Goal: Task Accomplishment & Management: Use online tool/utility

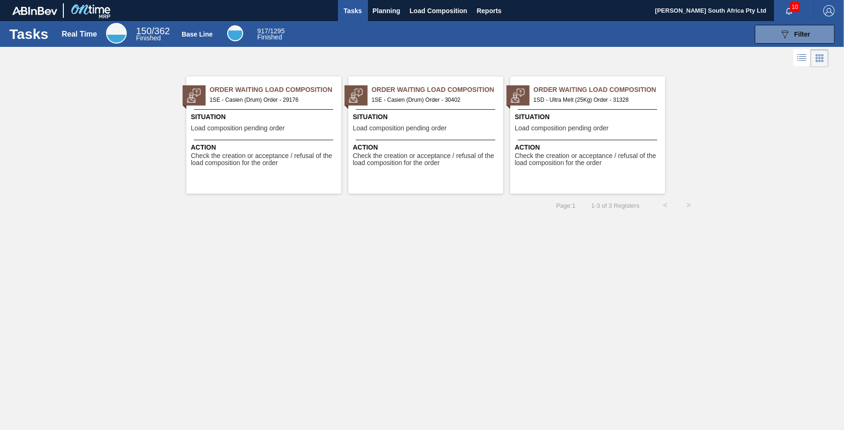
click at [592, 97] on span "1SD - Ultra Melt (25Kg) Order - 31328" at bounding box center [595, 100] width 124 height 10
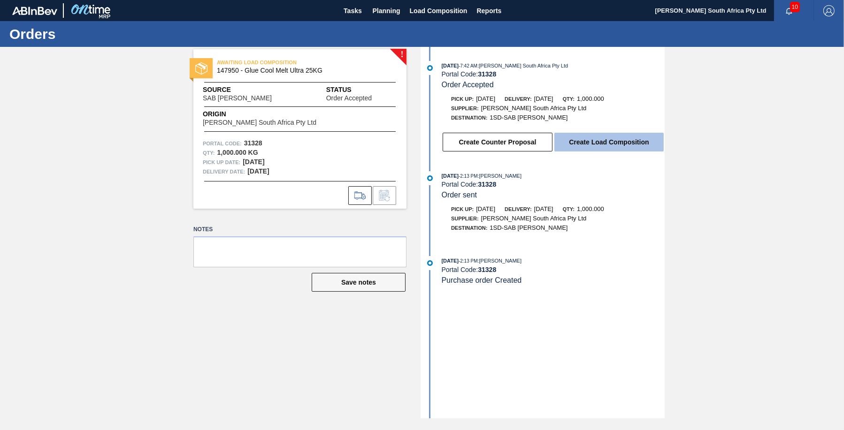
click at [602, 147] on button "Create Load Composition" at bounding box center [608, 142] width 109 height 19
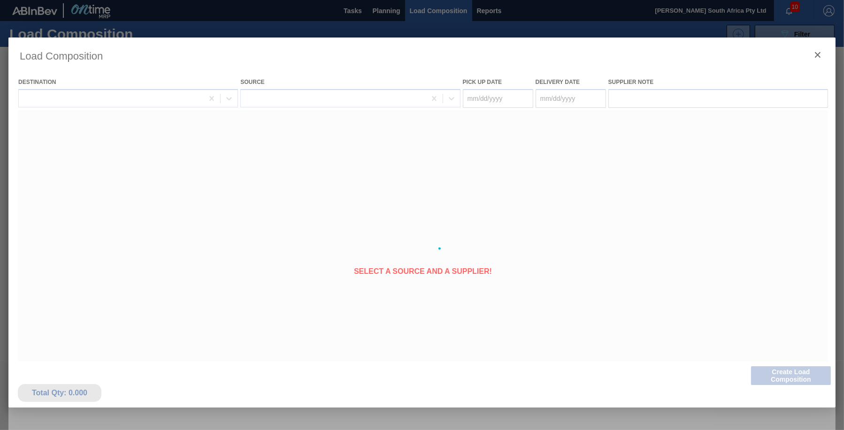
type Date "[DATE]"
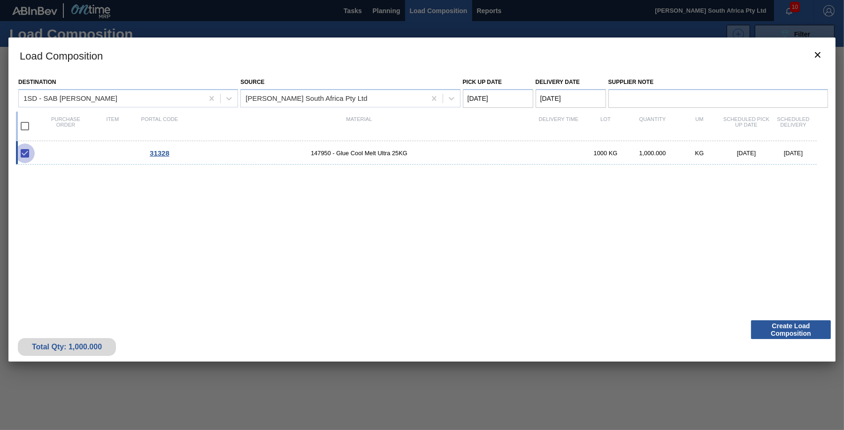
click at [27, 153] on input "checkbox" at bounding box center [25, 154] width 20 height 20
checkbox input "true"
click at [789, 331] on button "Create Load Composition" at bounding box center [791, 329] width 80 height 19
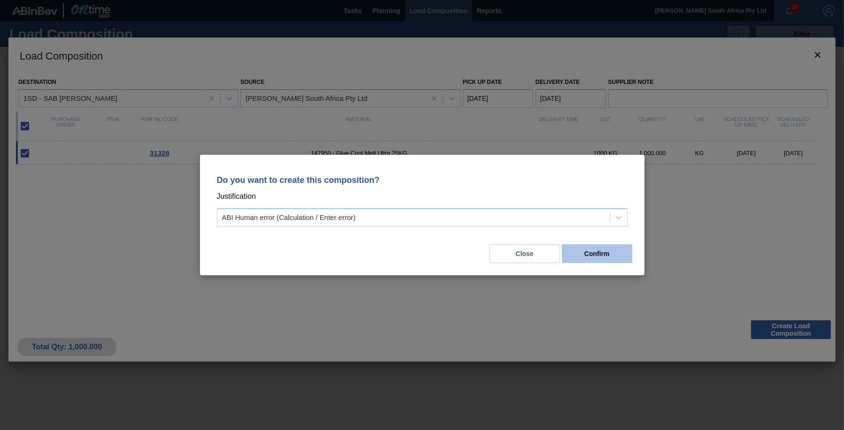
click at [588, 258] on button "Confirm" at bounding box center [597, 253] width 70 height 19
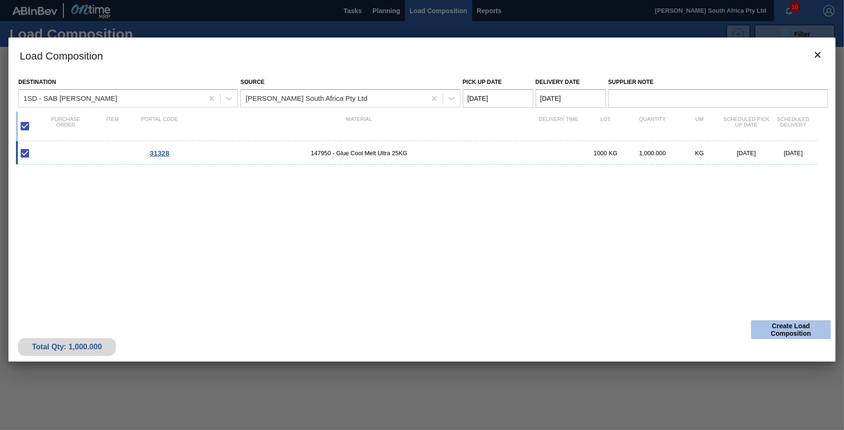
click at [787, 333] on button "Create Load Composition" at bounding box center [791, 329] width 80 height 19
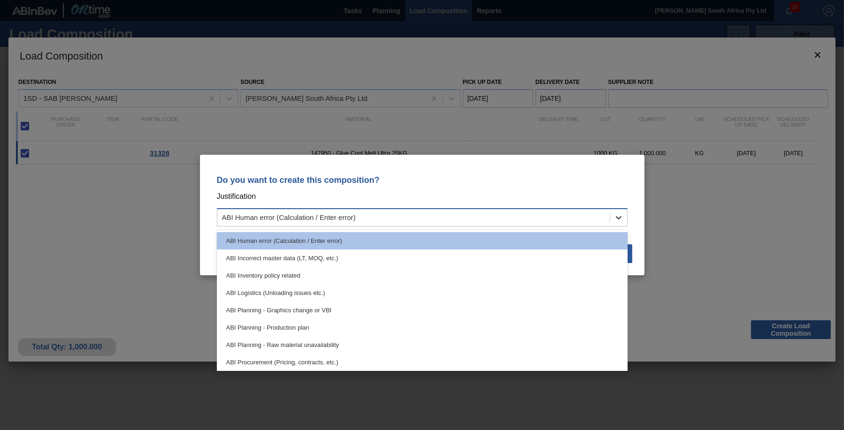
click at [618, 218] on icon at bounding box center [618, 217] width 9 height 9
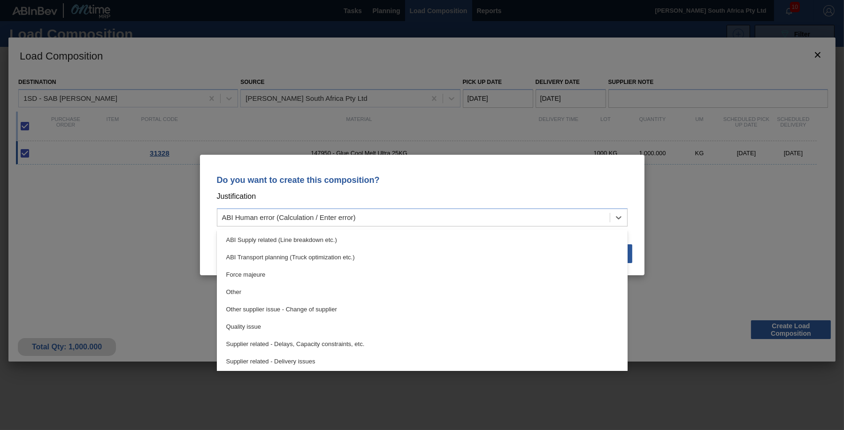
scroll to position [175, 0]
drag, startPoint x: 284, startPoint y: 360, endPoint x: 464, endPoint y: 374, distance: 180.2
click at [287, 362] on div "System / Ontime related issue" at bounding box center [422, 360] width 411 height 17
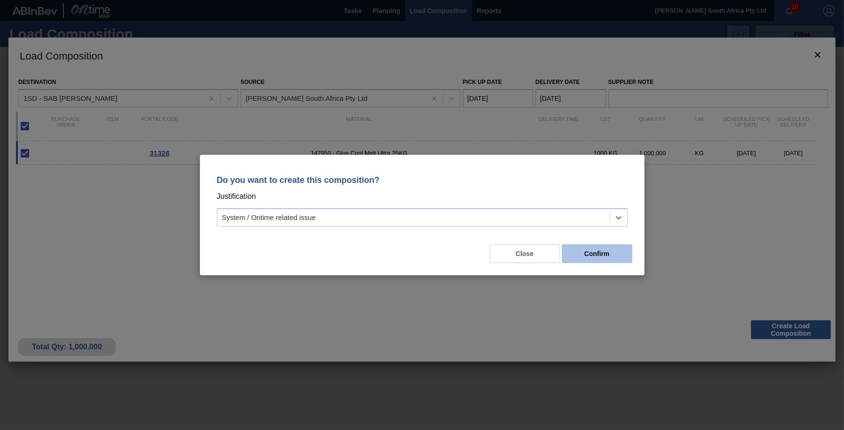
click at [595, 251] on button "Confirm" at bounding box center [597, 253] width 70 height 19
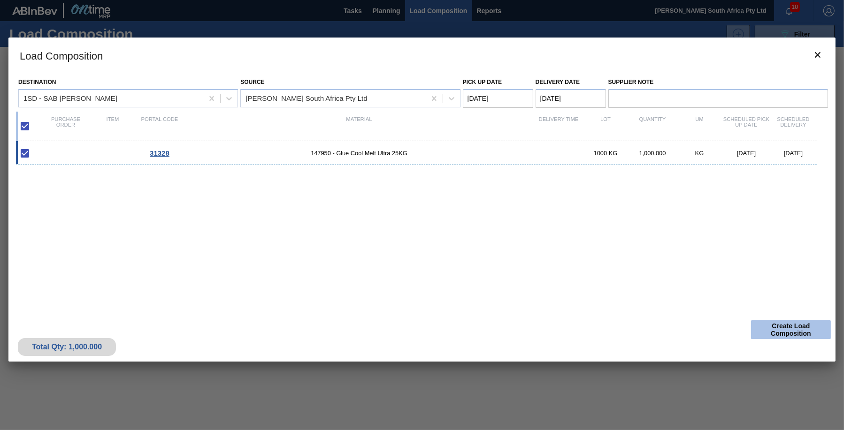
click at [798, 333] on button "Create Load Composition" at bounding box center [791, 329] width 80 height 19
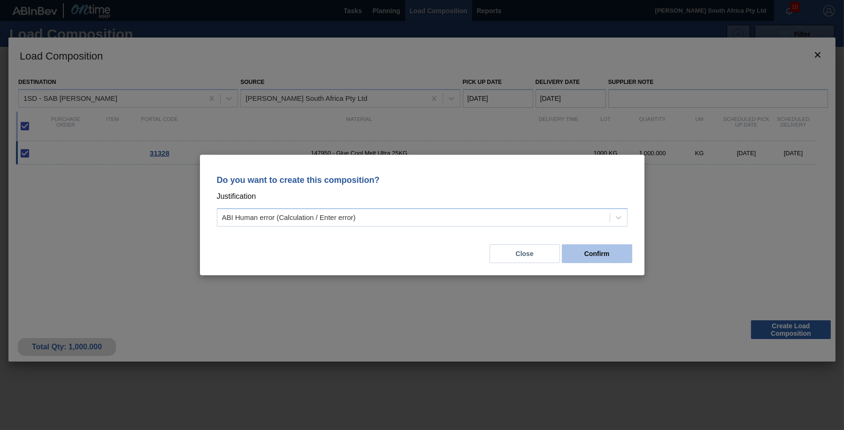
click at [583, 255] on button "Confirm" at bounding box center [597, 253] width 70 height 19
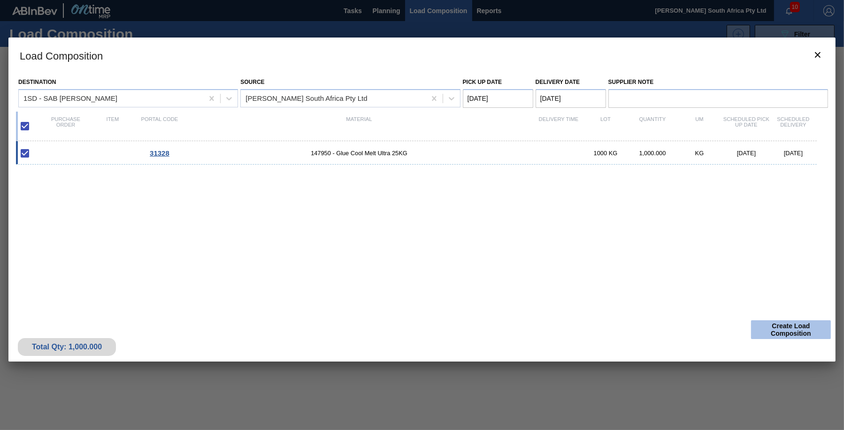
click at [790, 332] on button "Create Load Composition" at bounding box center [791, 329] width 80 height 19
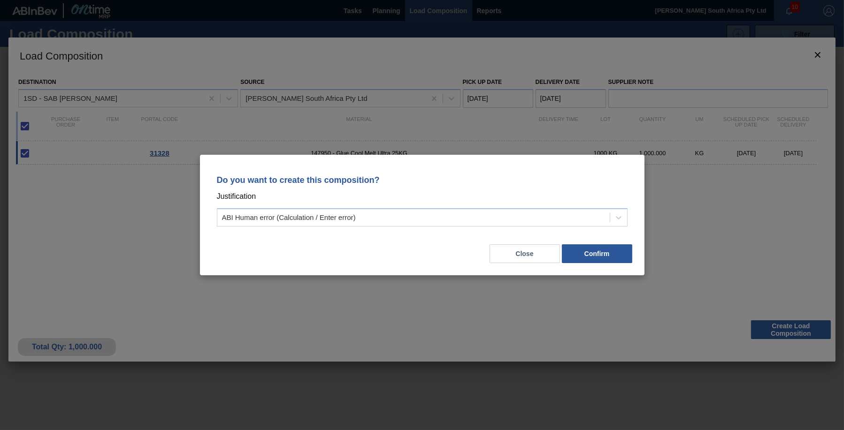
click at [522, 253] on button "Close" at bounding box center [524, 253] width 70 height 19
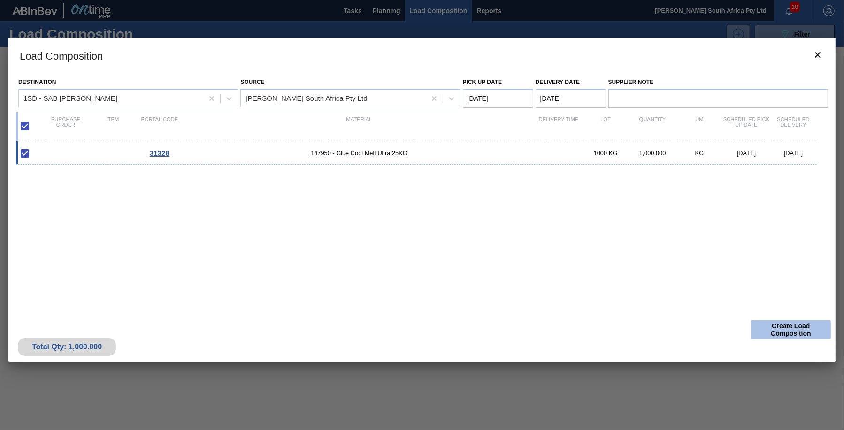
click at [780, 328] on button "Create Load Composition" at bounding box center [791, 329] width 80 height 19
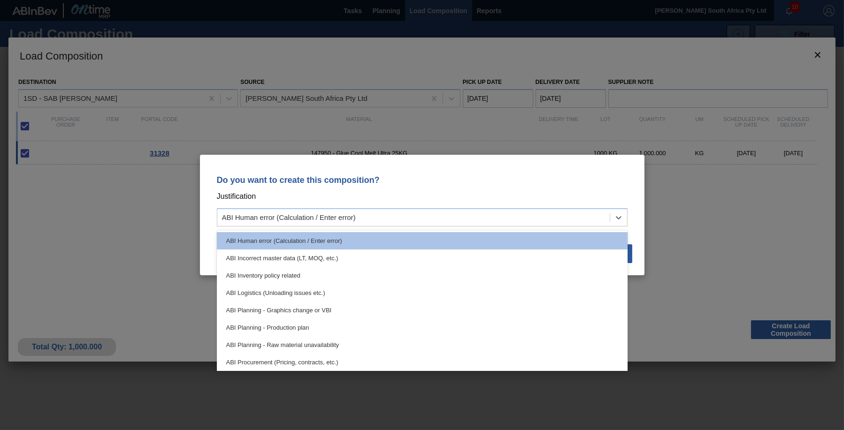
drag, startPoint x: 619, startPoint y: 217, endPoint x: 617, endPoint y: 228, distance: 11.0
click at [619, 218] on icon at bounding box center [618, 217] width 9 height 9
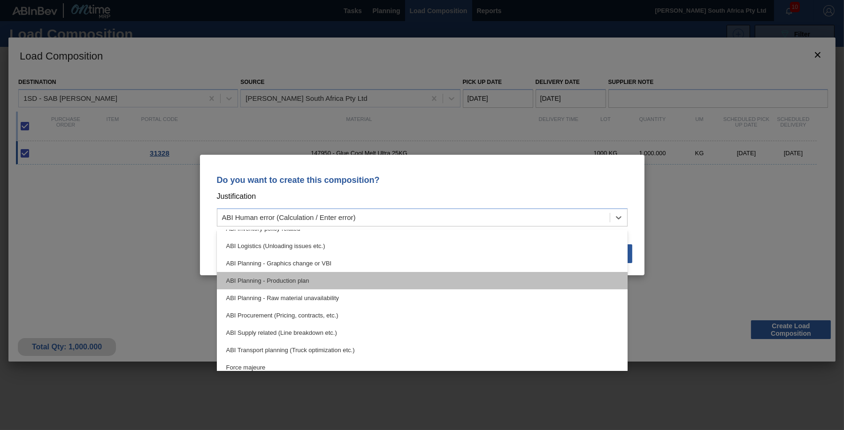
click at [270, 283] on div "ABI Planning - Production plan" at bounding box center [422, 280] width 411 height 17
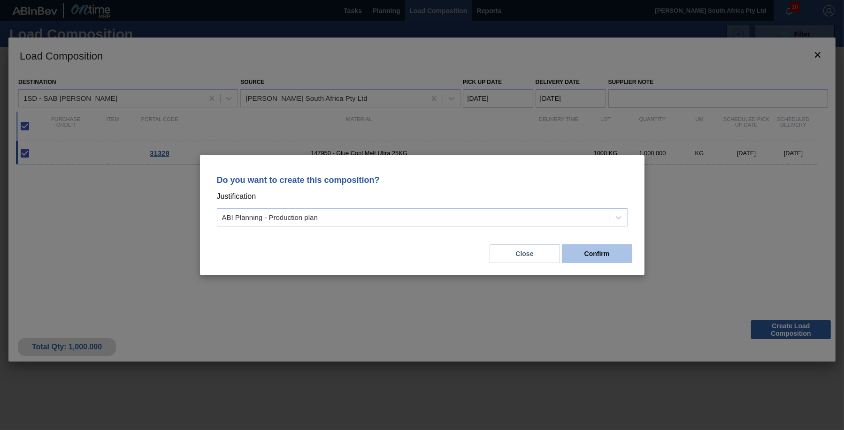
click at [604, 257] on button "Confirm" at bounding box center [597, 253] width 70 height 19
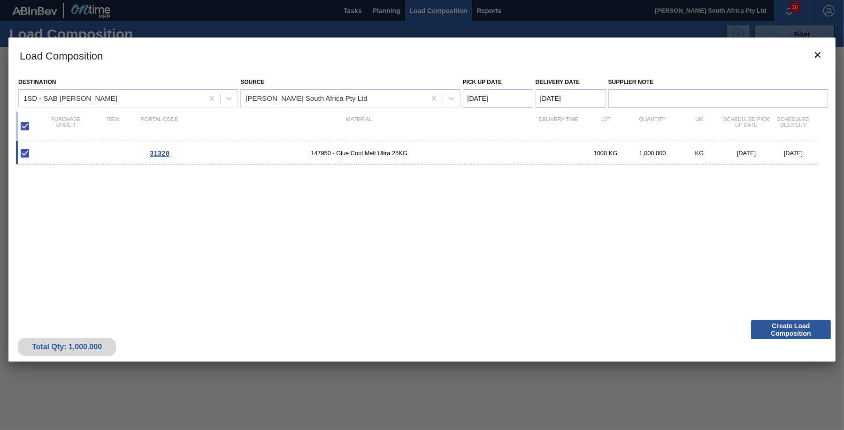
click at [604, 257] on div "31328 147950 - Glue Cool Melt Ultra 25KG 1000 KG 1,000.000 KG [DATE] [DATE]" at bounding box center [420, 222] width 808 height 163
click at [797, 328] on button "Create Load Composition" at bounding box center [791, 329] width 80 height 19
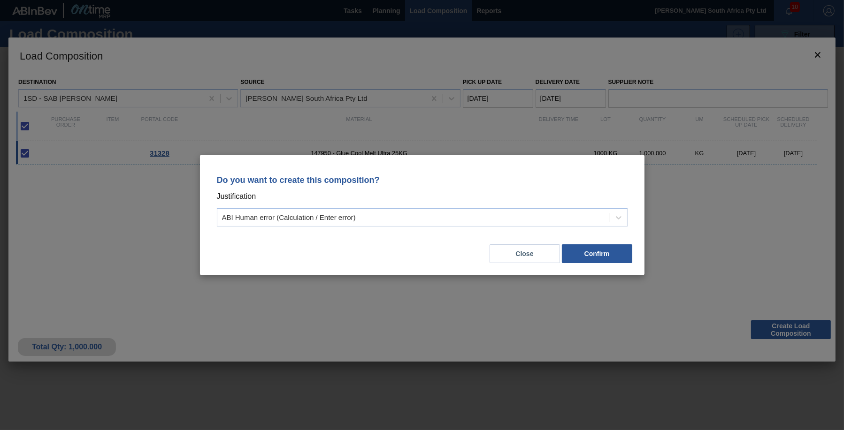
click at [794, 328] on div "Do you want to create this composition? Justification ABI Human error (Calculat…" at bounding box center [422, 215] width 844 height 430
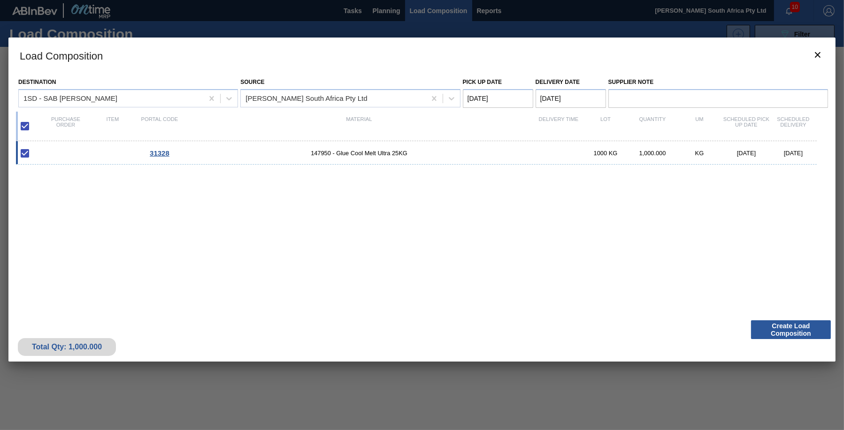
click at [794, 328] on button "Create Load Composition" at bounding box center [791, 329] width 80 height 19
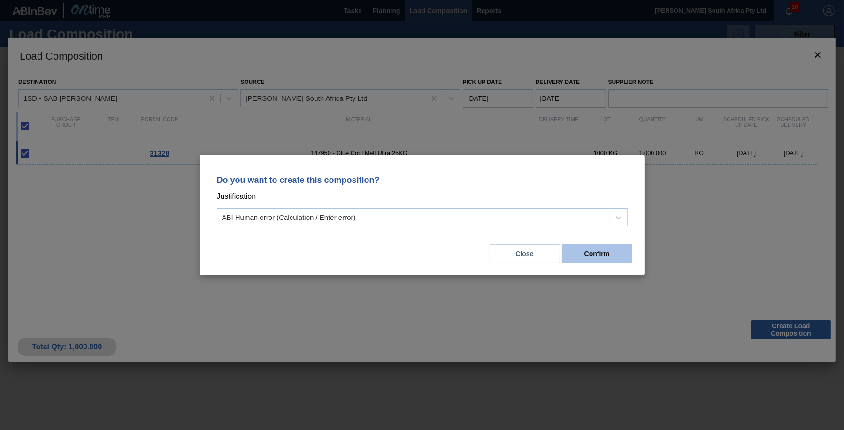
click at [613, 259] on button "Confirm" at bounding box center [597, 253] width 70 height 19
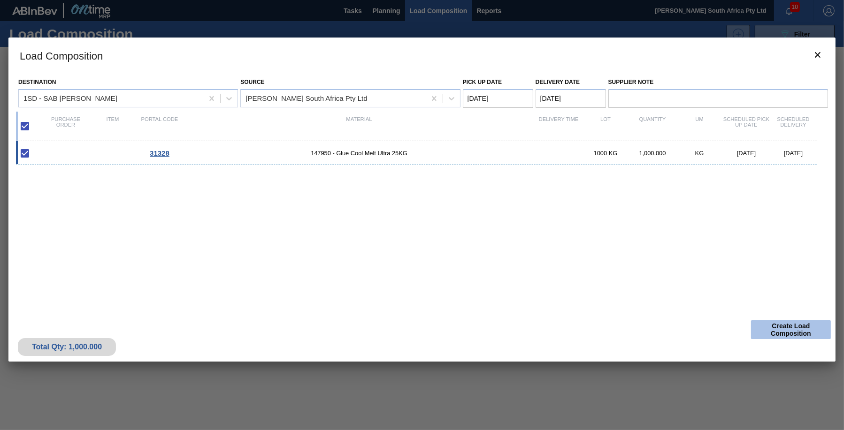
click at [798, 325] on button "Create Load Composition" at bounding box center [791, 329] width 80 height 19
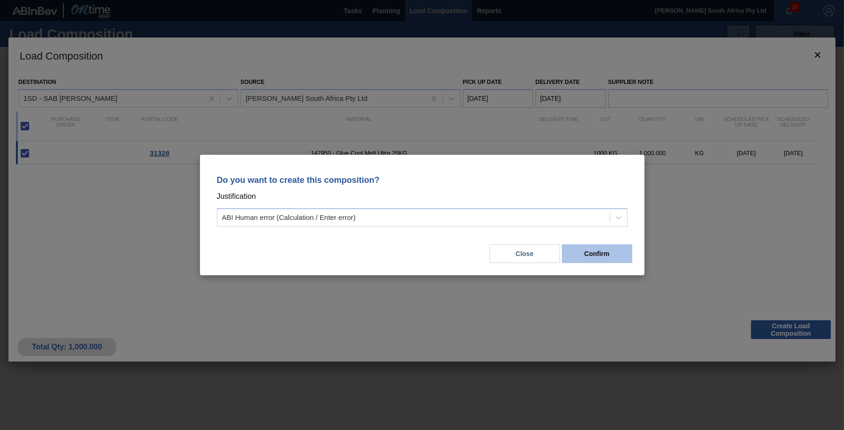
click at [599, 258] on button "Confirm" at bounding box center [597, 253] width 70 height 19
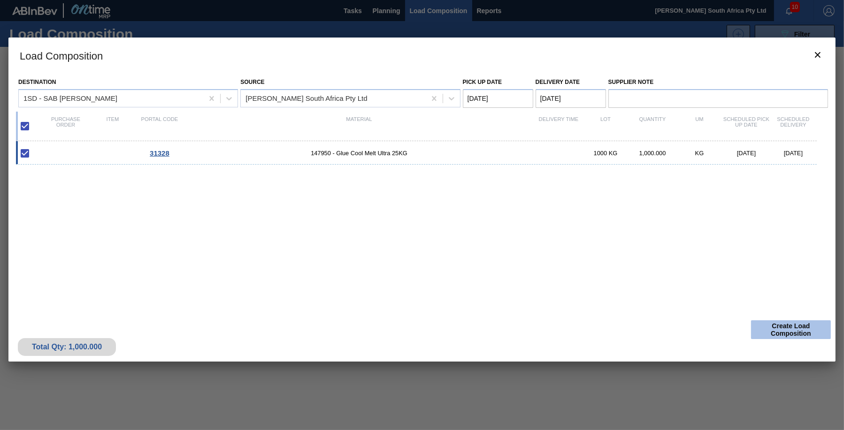
click at [777, 331] on button "Create Load Composition" at bounding box center [791, 329] width 80 height 19
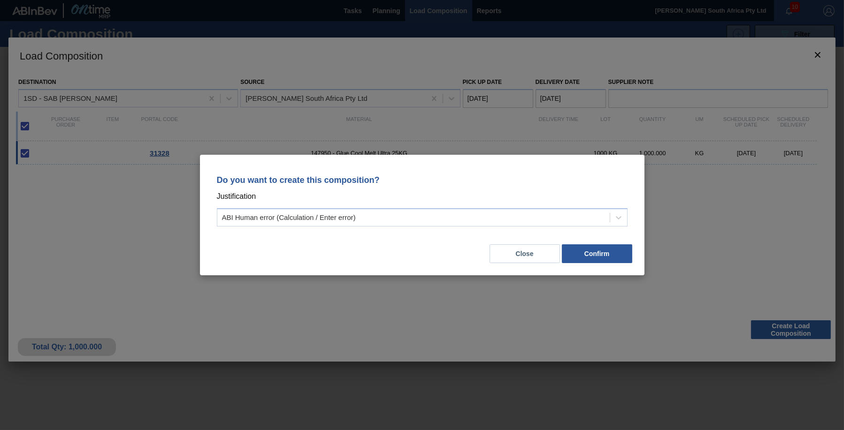
click at [542, 328] on div "Do you want to create this composition? Justification ABI Human error (Calculat…" at bounding box center [422, 215] width 844 height 430
